Goal: Use online tool/utility: Utilize a website feature to perform a specific function

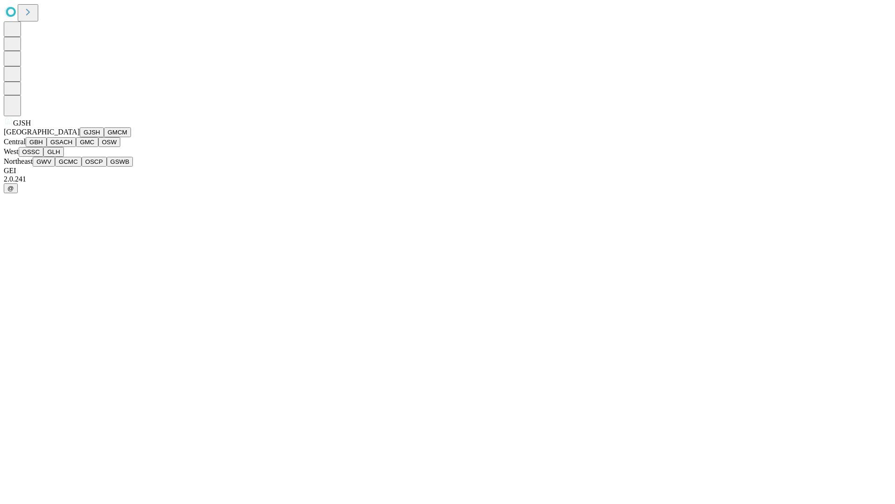
click at [80, 137] on button "GJSH" at bounding box center [92, 132] width 24 height 10
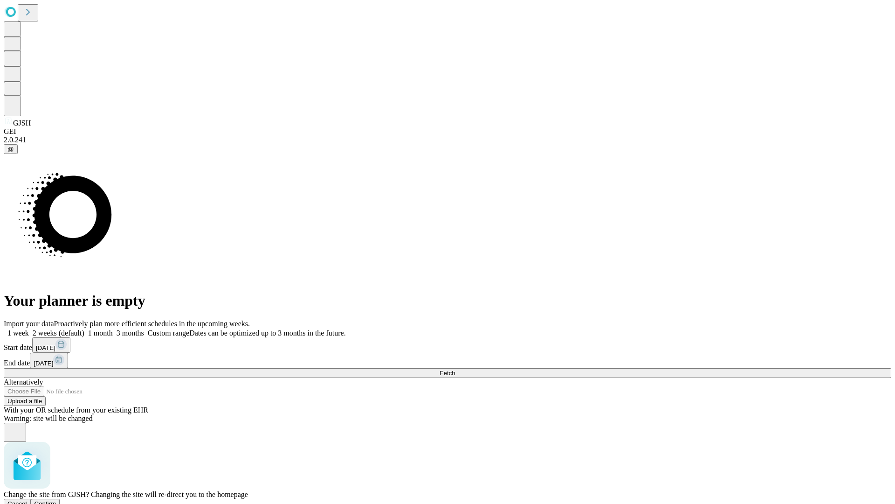
click at [56, 500] on span "Confirm" at bounding box center [46, 503] width 22 height 7
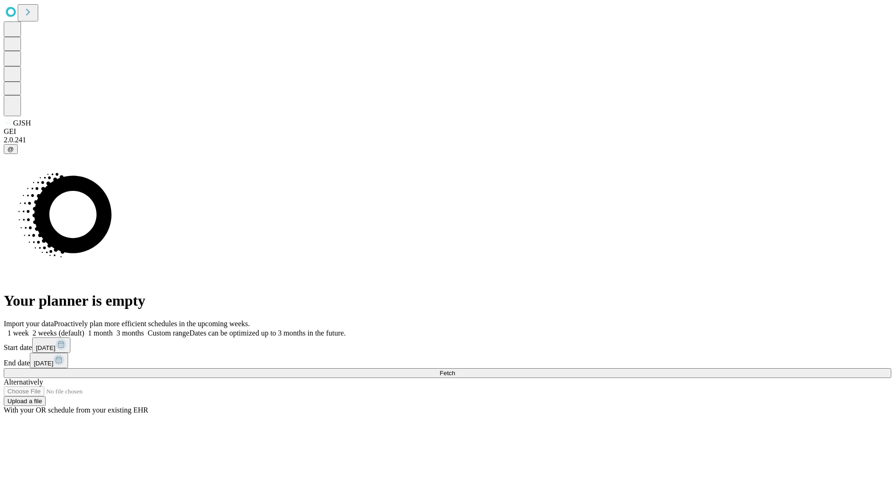
click at [113, 329] on label "1 month" at bounding box center [98, 333] width 28 height 8
click at [455, 369] on span "Fetch" at bounding box center [447, 372] width 15 height 7
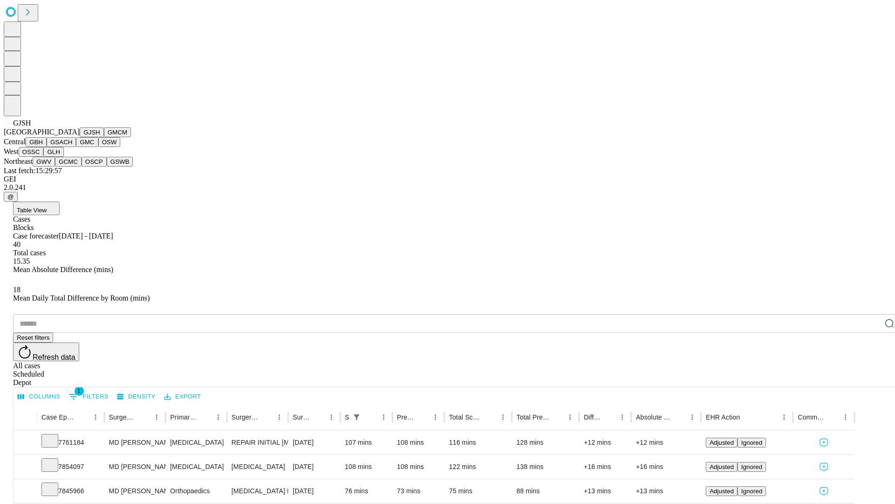
click at [104, 137] on button "GMCM" at bounding box center [117, 132] width 27 height 10
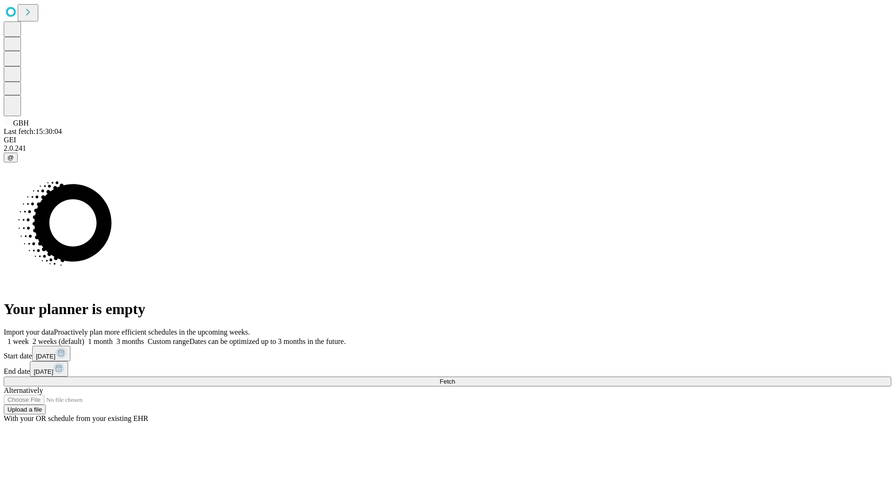
click at [113, 337] on label "1 month" at bounding box center [98, 341] width 28 height 8
click at [455, 378] on span "Fetch" at bounding box center [447, 381] width 15 height 7
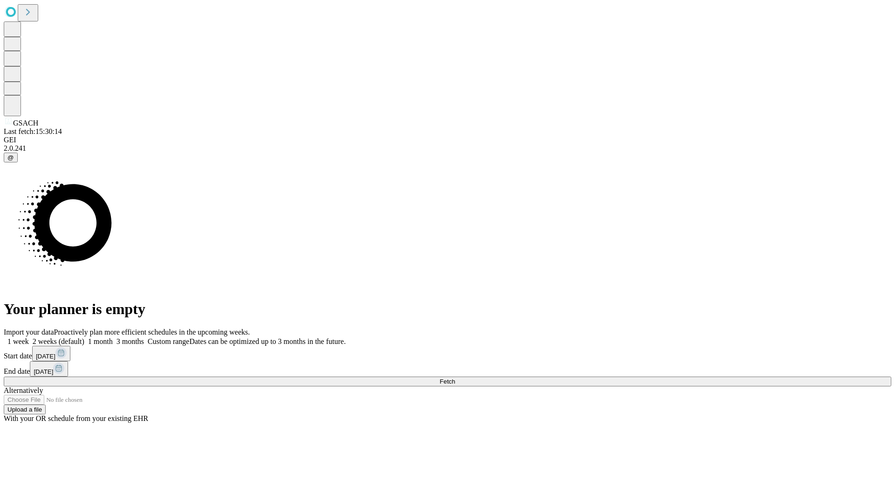
click at [113, 337] on label "1 month" at bounding box center [98, 341] width 28 height 8
click at [455, 378] on span "Fetch" at bounding box center [447, 381] width 15 height 7
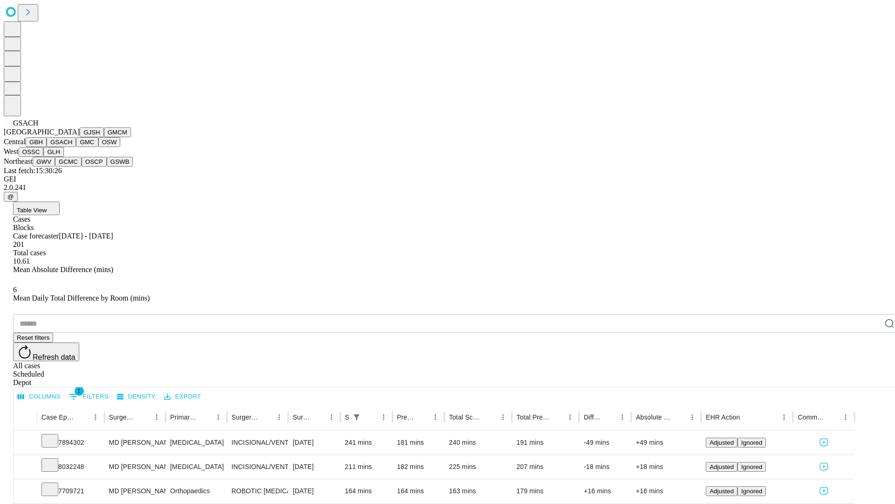
click at [76, 147] on button "GMC" at bounding box center [87, 142] width 22 height 10
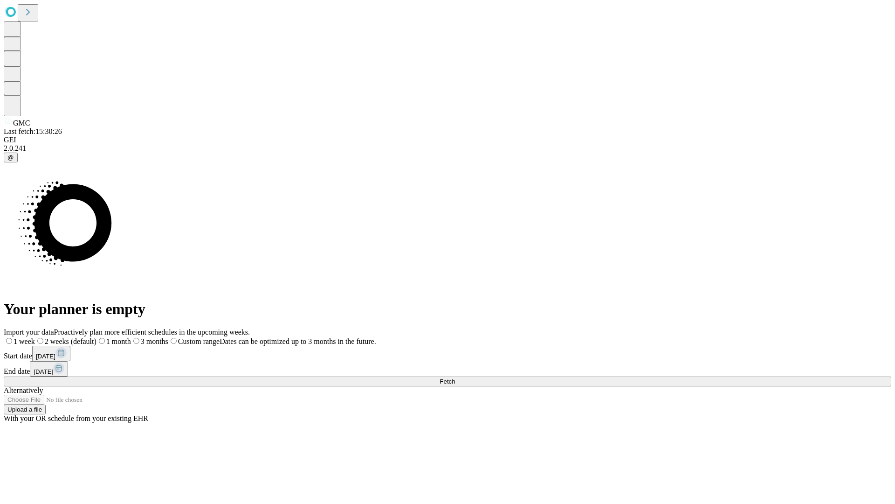
click at [131, 337] on label "1 month" at bounding box center [114, 341] width 35 height 8
click at [455, 378] on span "Fetch" at bounding box center [447, 381] width 15 height 7
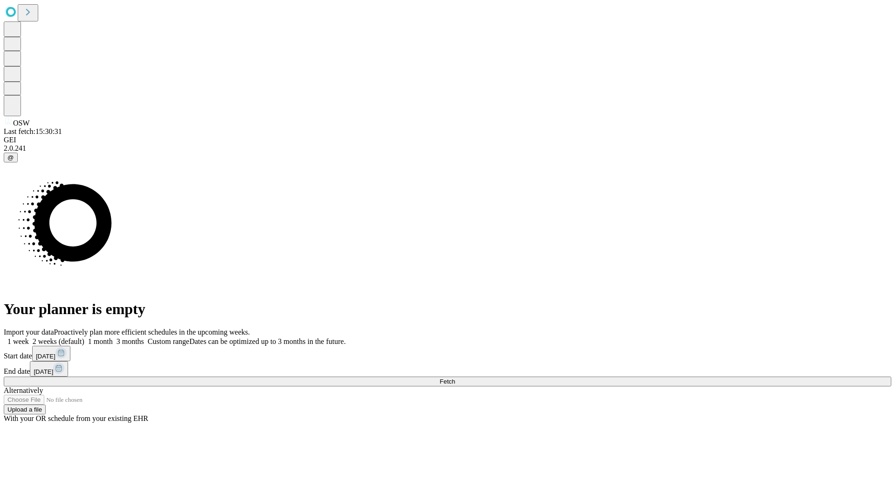
click at [113, 337] on label "1 month" at bounding box center [98, 341] width 28 height 8
click at [455, 378] on span "Fetch" at bounding box center [447, 381] width 15 height 7
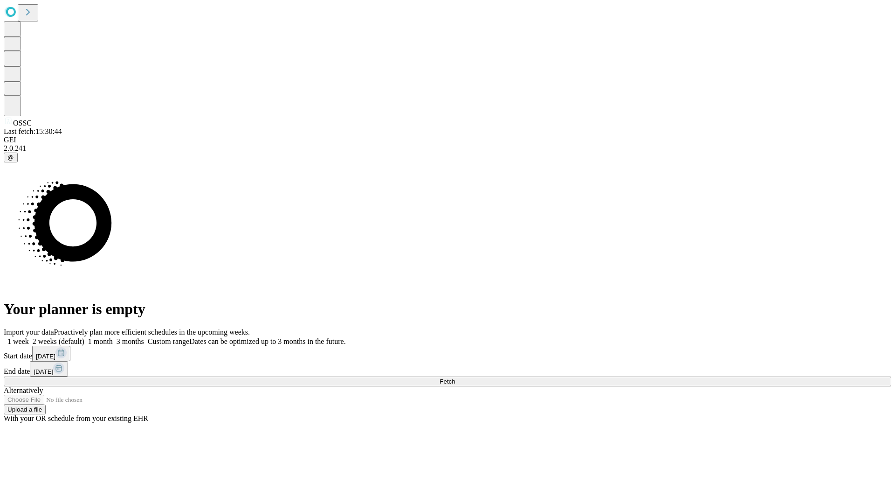
click at [113, 337] on label "1 month" at bounding box center [98, 341] width 28 height 8
click at [455, 378] on span "Fetch" at bounding box center [447, 381] width 15 height 7
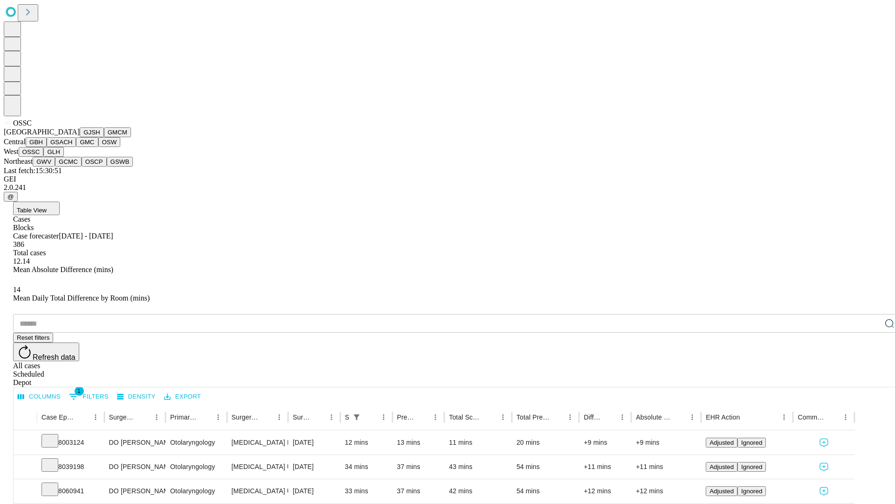
click at [63, 157] on button "GLH" at bounding box center [53, 152] width 20 height 10
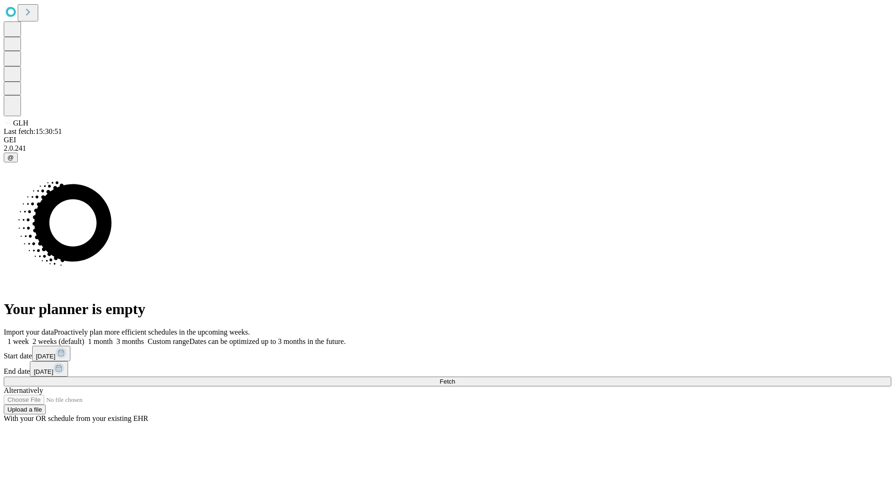
click at [113, 337] on label "1 month" at bounding box center [98, 341] width 28 height 8
click at [455, 378] on span "Fetch" at bounding box center [447, 381] width 15 height 7
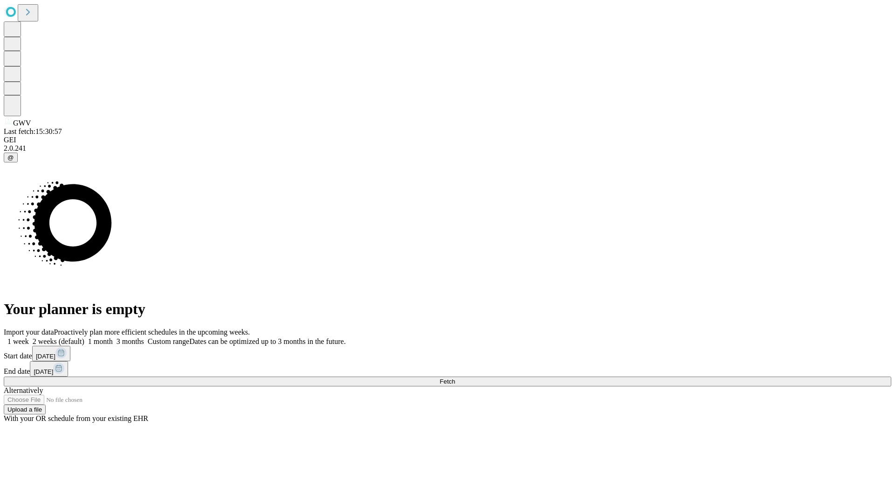
click at [113, 337] on label "1 month" at bounding box center [98, 341] width 28 height 8
click at [455, 378] on span "Fetch" at bounding box center [447, 381] width 15 height 7
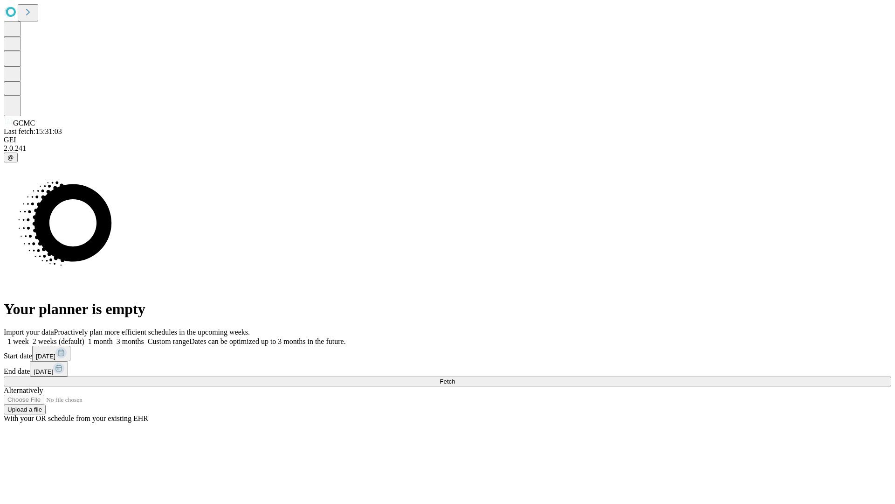
click at [113, 337] on label "1 month" at bounding box center [98, 341] width 28 height 8
click at [455, 378] on span "Fetch" at bounding box center [447, 381] width 15 height 7
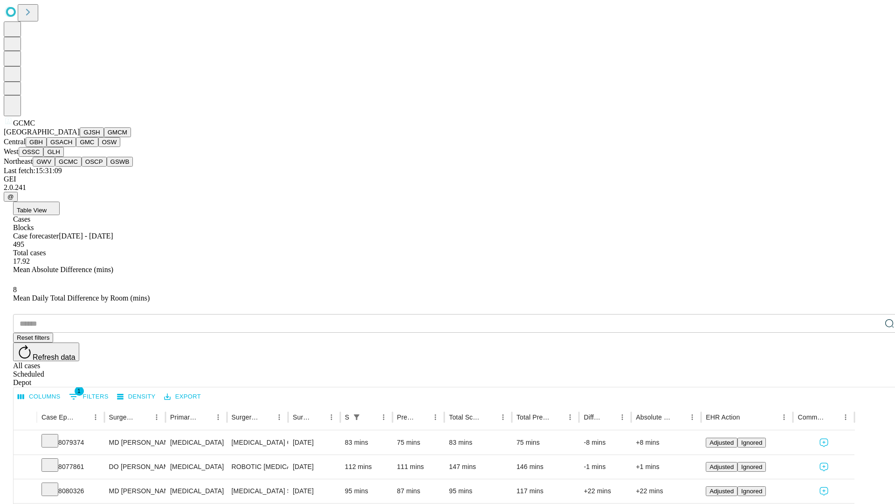
click at [82, 166] on button "OSCP" at bounding box center [94, 162] width 25 height 10
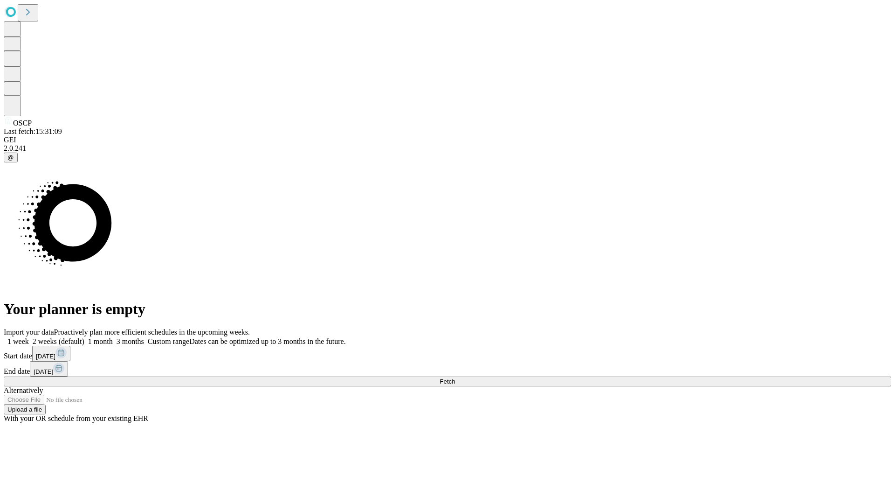
click at [113, 337] on label "1 month" at bounding box center [98, 341] width 28 height 8
click at [455, 378] on span "Fetch" at bounding box center [447, 381] width 15 height 7
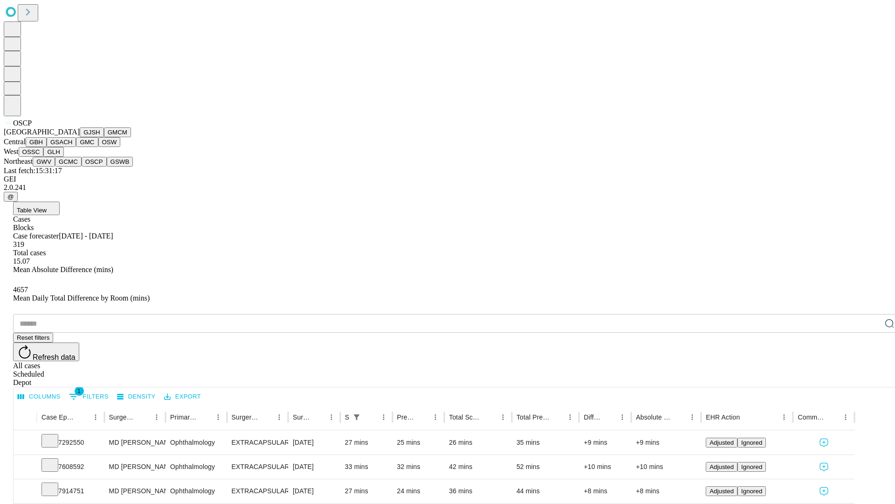
click at [107, 166] on button "GSWB" at bounding box center [120, 162] width 27 height 10
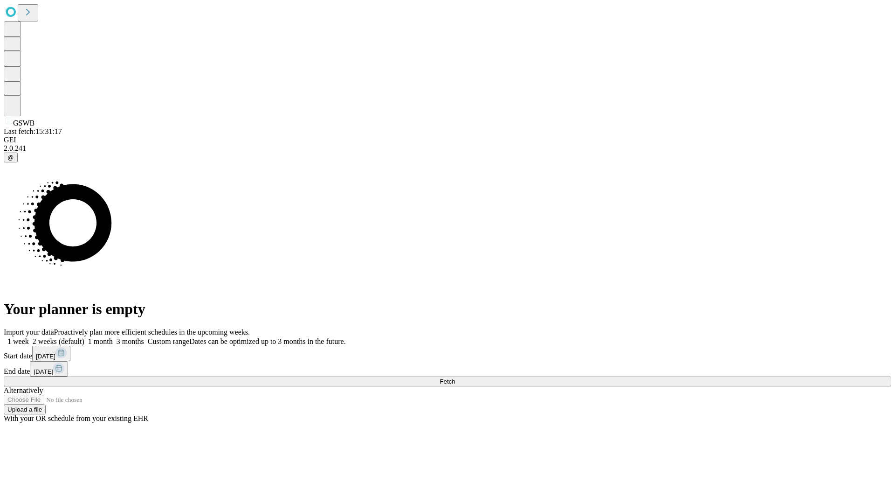
click at [113, 337] on label "1 month" at bounding box center [98, 341] width 28 height 8
click at [455, 378] on span "Fetch" at bounding box center [447, 381] width 15 height 7
